Goal: Browse casually

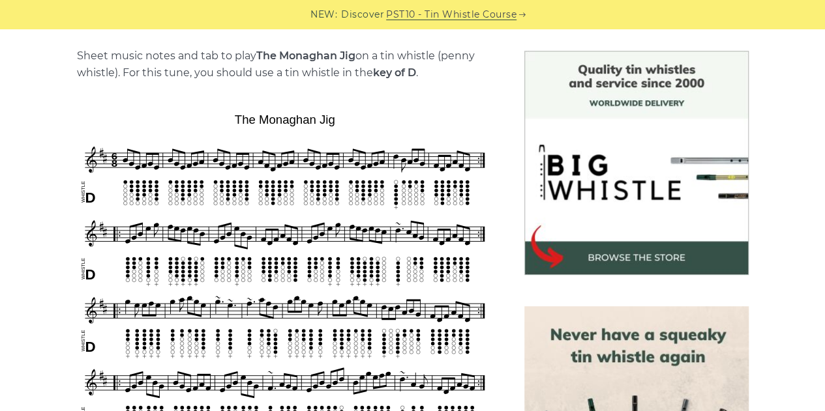
scroll to position [326, 0]
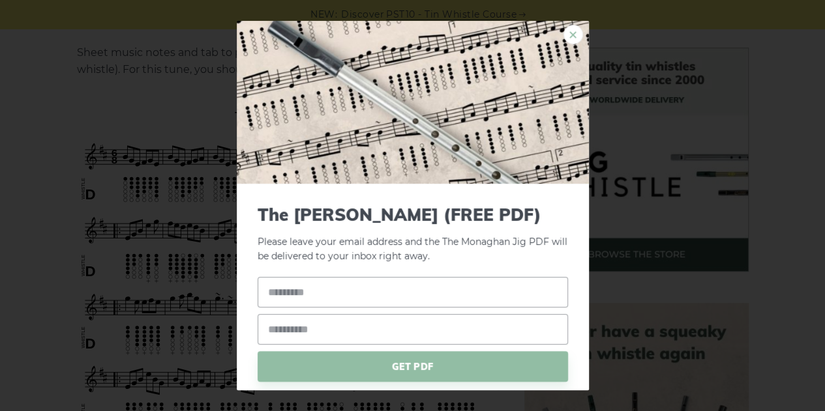
click at [563, 38] on link "×" at bounding box center [573, 35] width 20 height 20
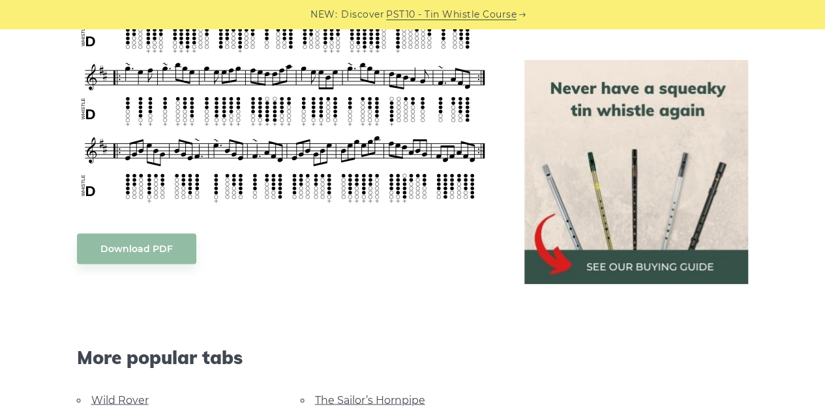
scroll to position [913, 0]
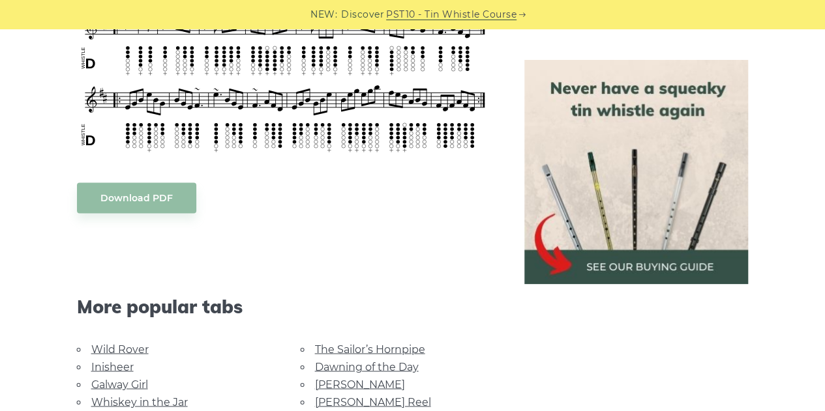
click at [170, 209] on body "NEW: Discover PST10 - Tin Whistle Course Lessons Fingering Charts Tabs & Notes …" at bounding box center [412, 245] width 825 height 2317
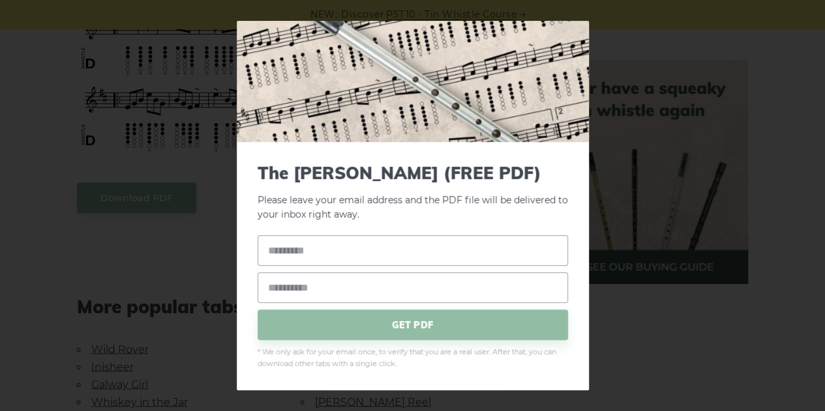
scroll to position [978, 0]
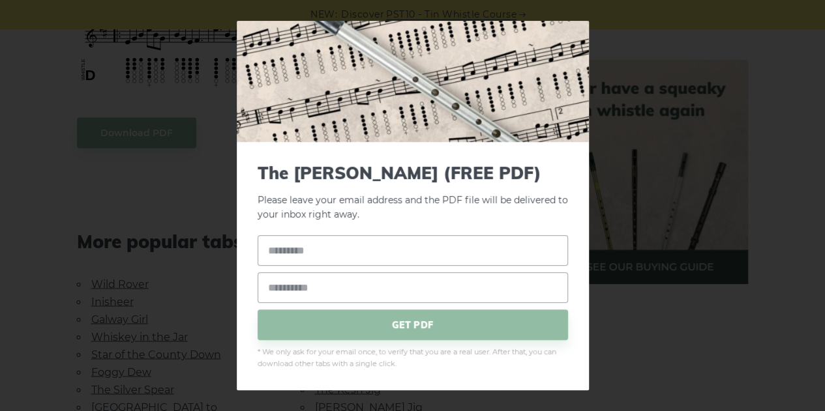
drag, startPoint x: 642, startPoint y: 170, endPoint x: 610, endPoint y: 121, distance: 58.9
click at [642, 169] on div "× The [PERSON_NAME] (FREE PDF) Please leave your email address and the PDF file…" at bounding box center [412, 205] width 825 height 411
click at [226, 80] on div "× The [PERSON_NAME] (FREE PDF) Please leave your email address and the PDF file…" at bounding box center [412, 205] width 825 height 411
click at [318, 347] on span "* We only ask for your email once, to verify that you are a real user. After th…" at bounding box center [412, 358] width 310 height 23
click at [721, 289] on div "× The [PERSON_NAME] (FREE PDF) Please leave your email address and the PDF file…" at bounding box center [412, 205] width 825 height 411
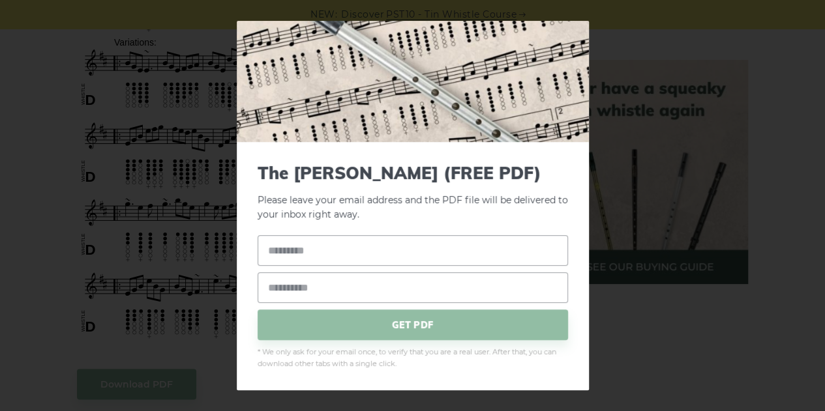
scroll to position [652, 0]
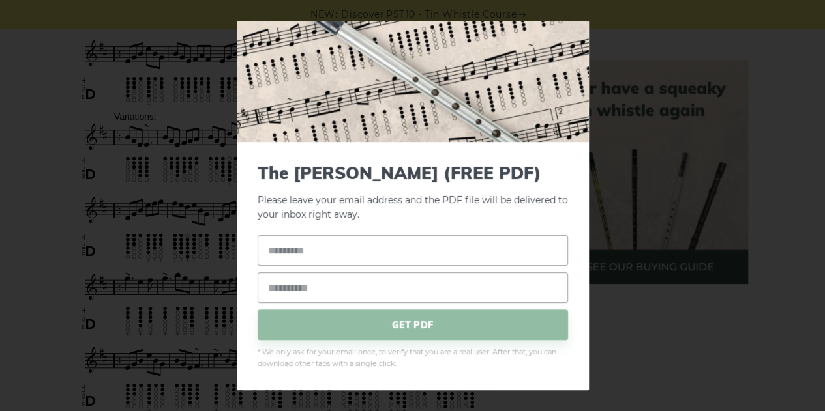
click at [668, 156] on div "× The [PERSON_NAME] (FREE PDF) Please leave your email address and the PDF file…" at bounding box center [412, 205] width 825 height 411
click at [651, 74] on div "× The [PERSON_NAME] (FREE PDF) Please leave your email address and the PDF file…" at bounding box center [412, 205] width 825 height 411
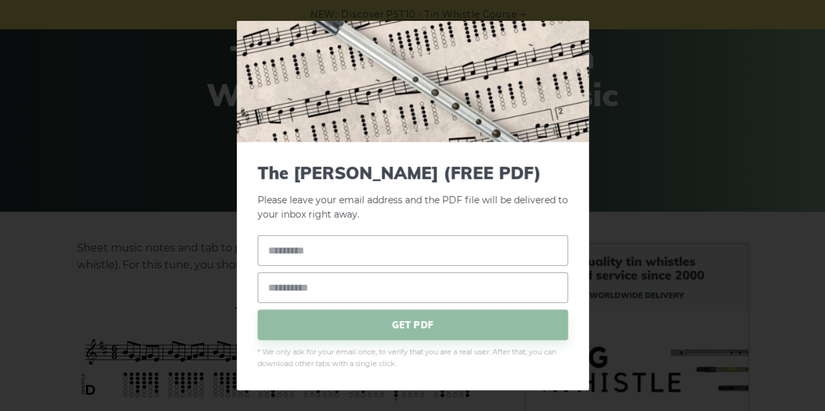
scroll to position [0, 0]
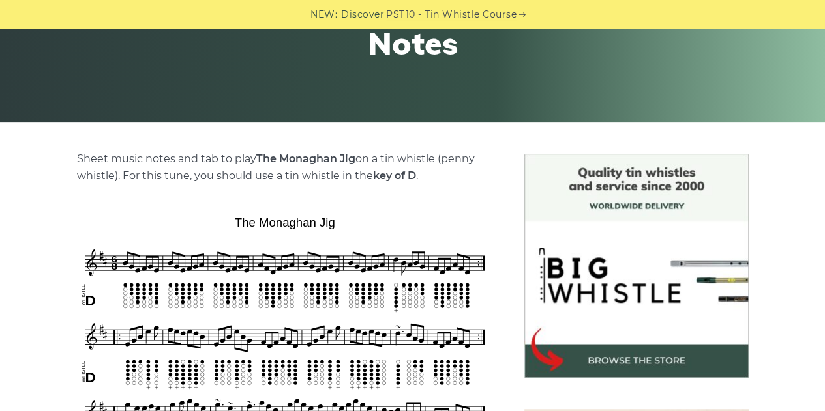
scroll to position [261, 0]
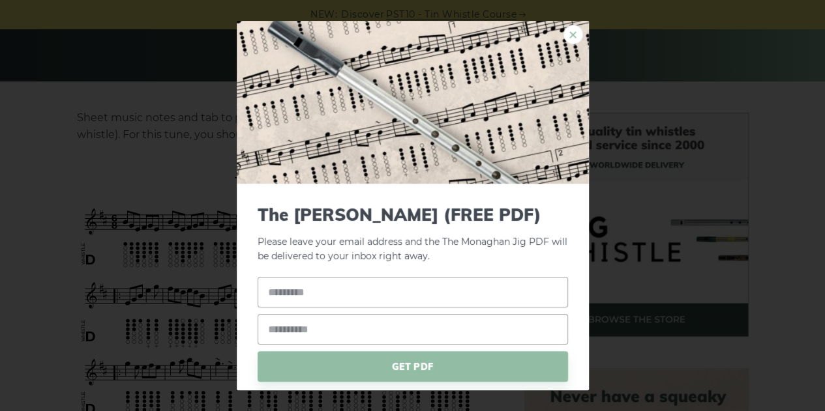
click at [566, 37] on link "×" at bounding box center [573, 35] width 20 height 20
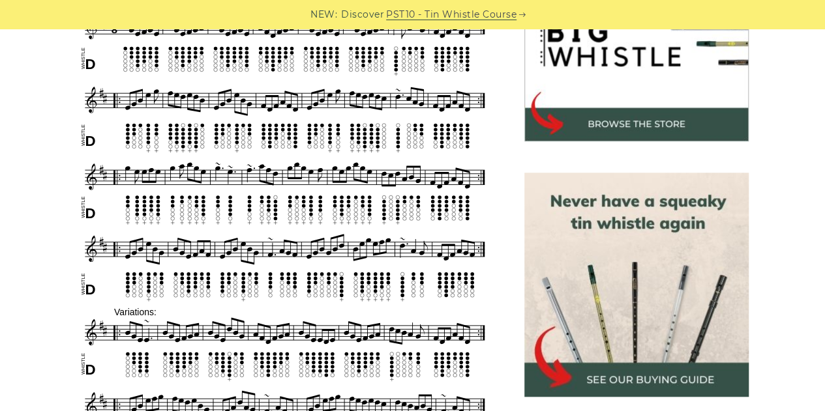
scroll to position [391, 0]
